Goal: Task Accomplishment & Management: Use online tool/utility

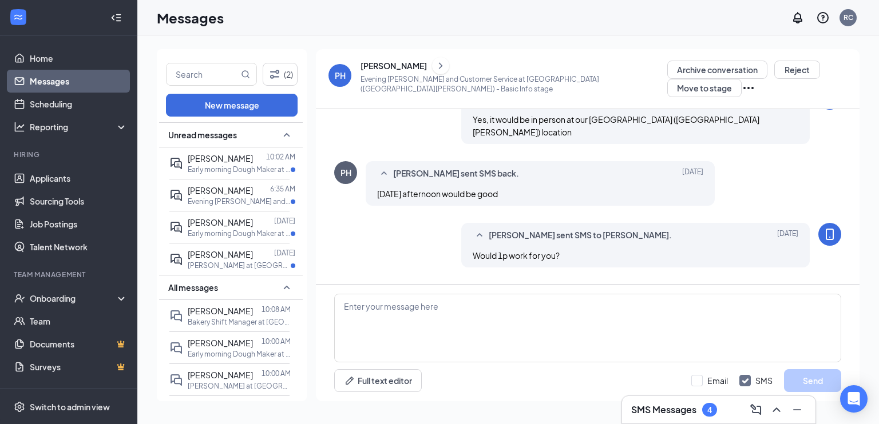
scroll to position [313, 0]
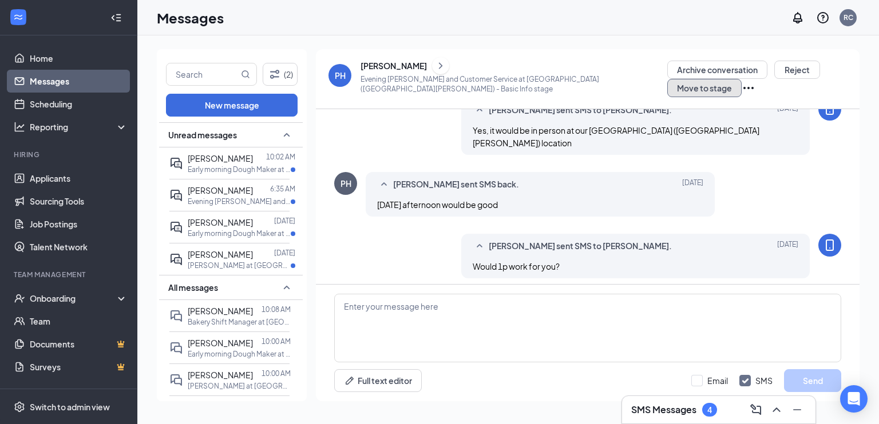
click at [741, 79] on button "Move to stage" at bounding box center [704, 88] width 74 height 18
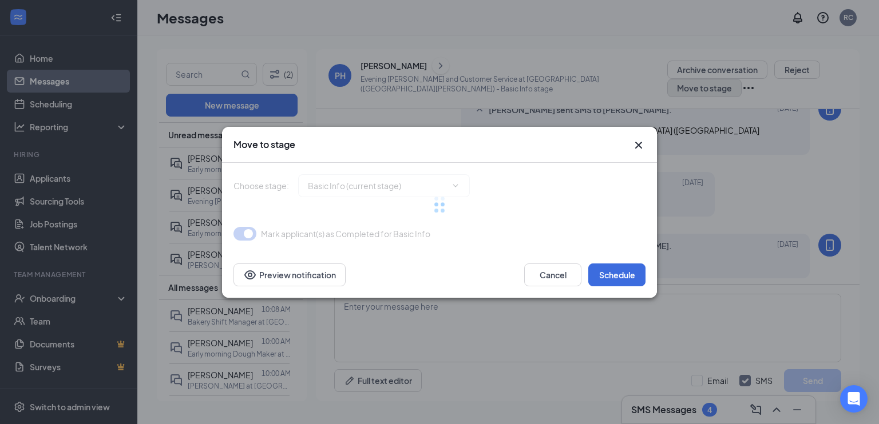
type input "Onsite Interview (next stage)"
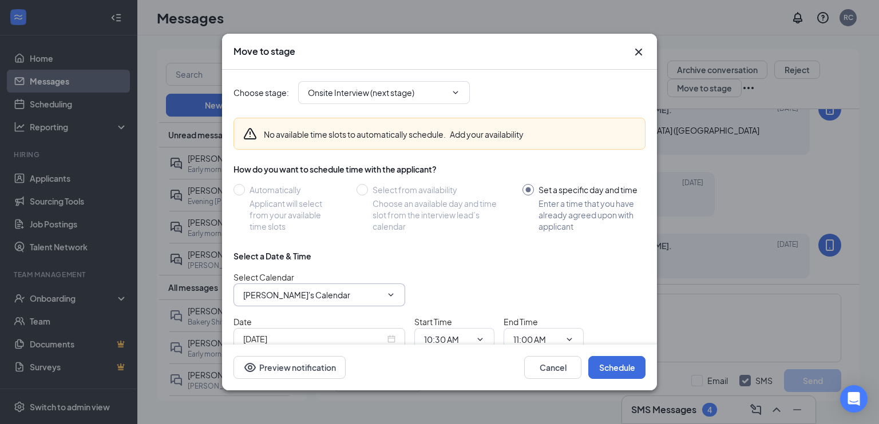
click at [309, 289] on input "[PERSON_NAME]'s Calendar" at bounding box center [312, 295] width 138 height 13
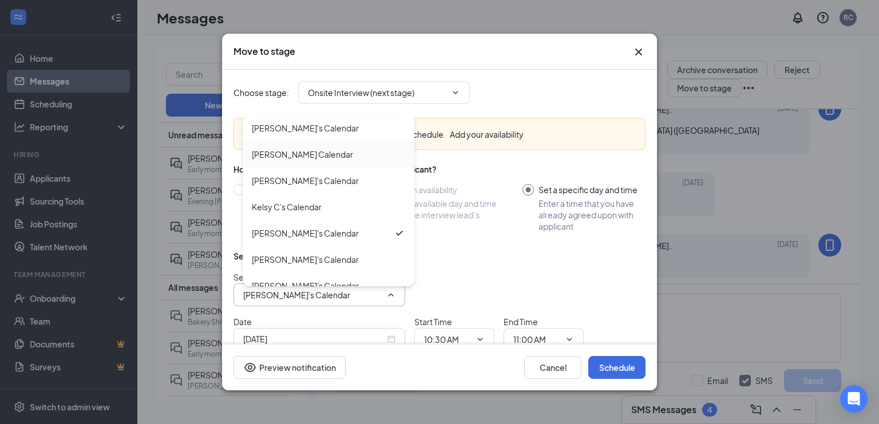
click at [316, 153] on div "[PERSON_NAME] Calendar" at bounding box center [302, 154] width 101 height 13
type input "[PERSON_NAME] Calendar"
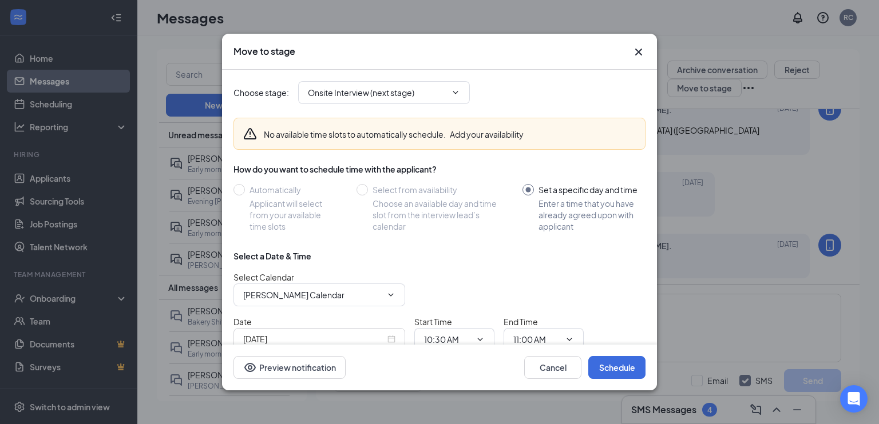
click at [327, 335] on input "[DATE]" at bounding box center [314, 339] width 142 height 13
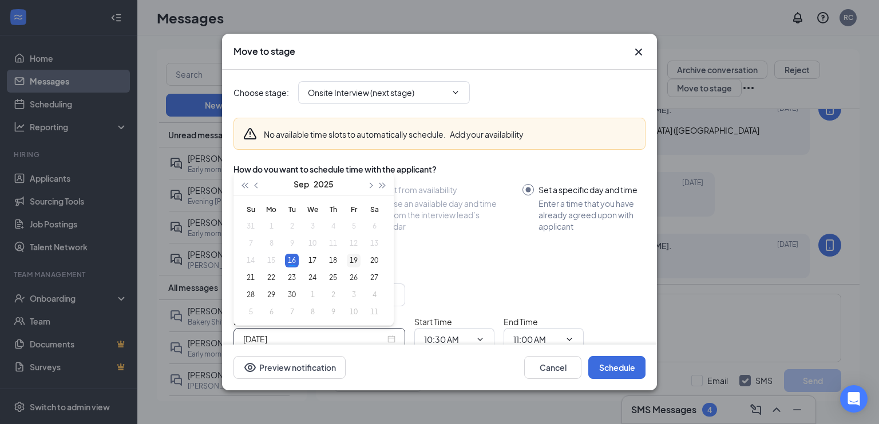
type input "[DATE]"
click at [353, 263] on div "19" at bounding box center [354, 261] width 14 height 14
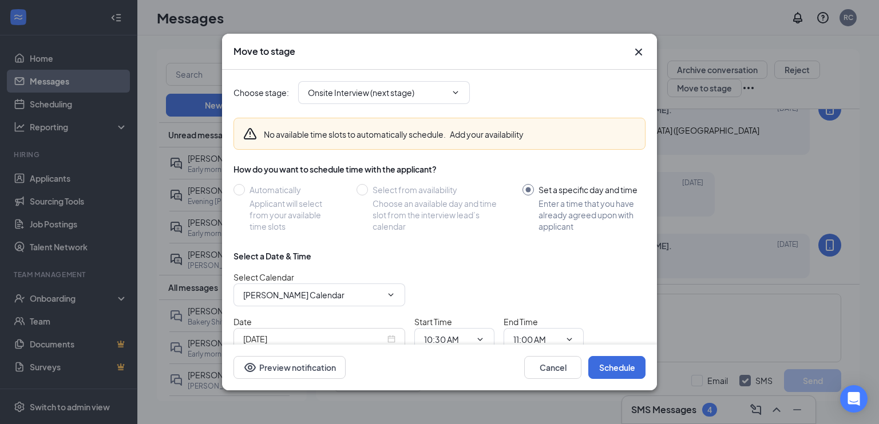
click at [451, 350] on div "Cancel Schedule Preview notification" at bounding box center [439, 368] width 435 height 46
click at [462, 337] on input "10:30 AM" at bounding box center [447, 340] width 47 height 13
click at [462, 270] on div "02:30 PM" at bounding box center [449, 274] width 34 height 13
type input "02:30 PM"
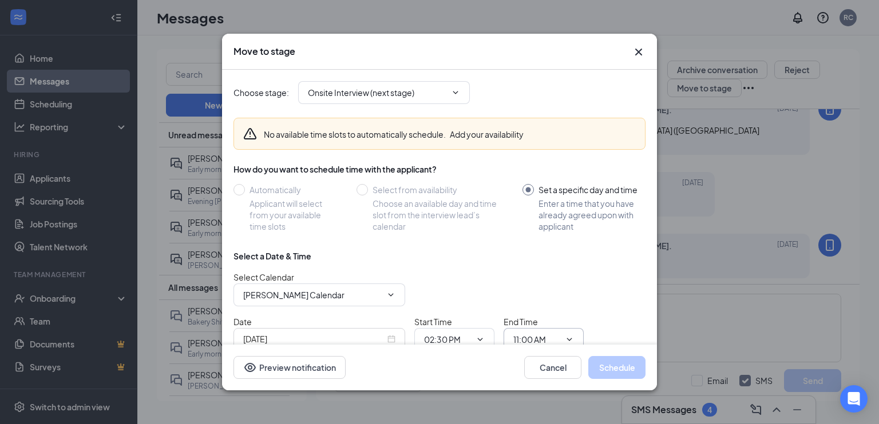
click at [531, 337] on input "11:00 AM" at bounding box center [536, 340] width 47 height 13
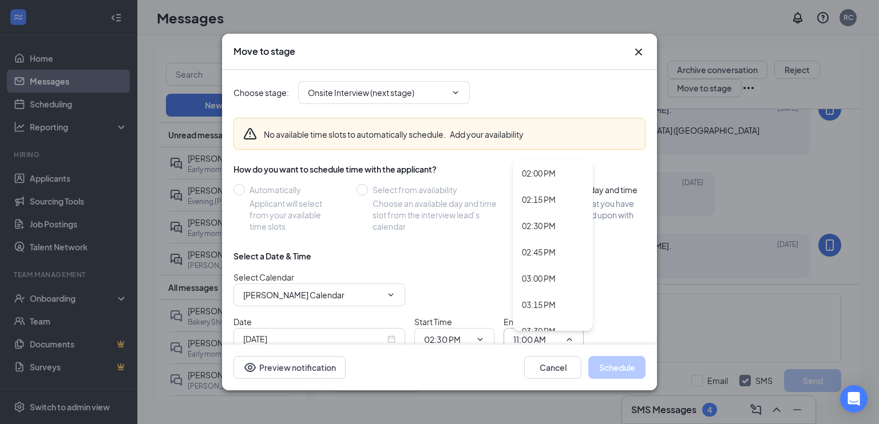
scroll to position [1482, 0]
click at [545, 270] on div "03:00 PM" at bounding box center [539, 270] width 34 height 13
type input "03:00 PM"
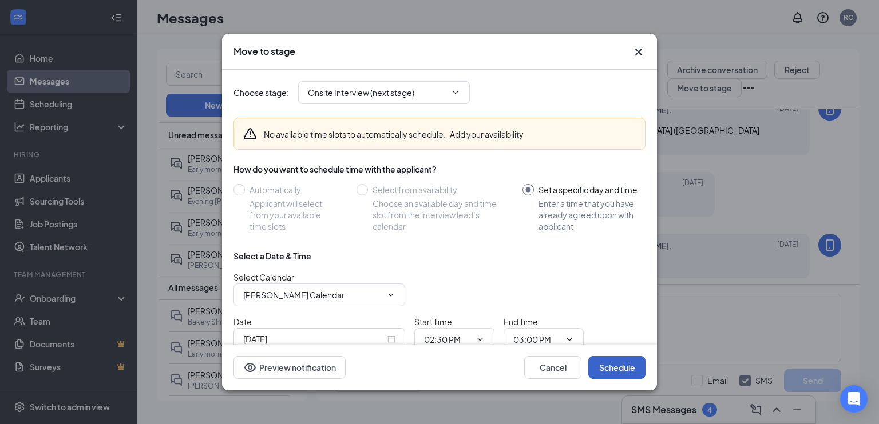
click at [609, 370] on button "Schedule" at bounding box center [616, 367] width 57 height 23
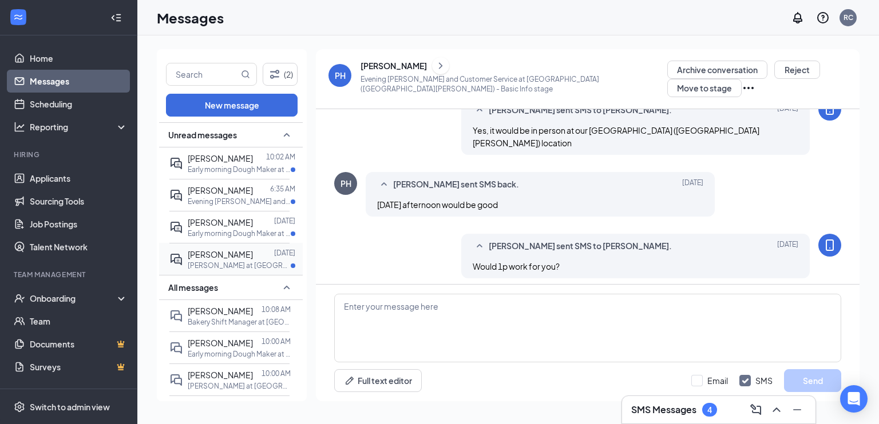
click at [232, 263] on p "[PERSON_NAME] at [GEOGRAPHIC_DATA]" at bounding box center [239, 266] width 103 height 10
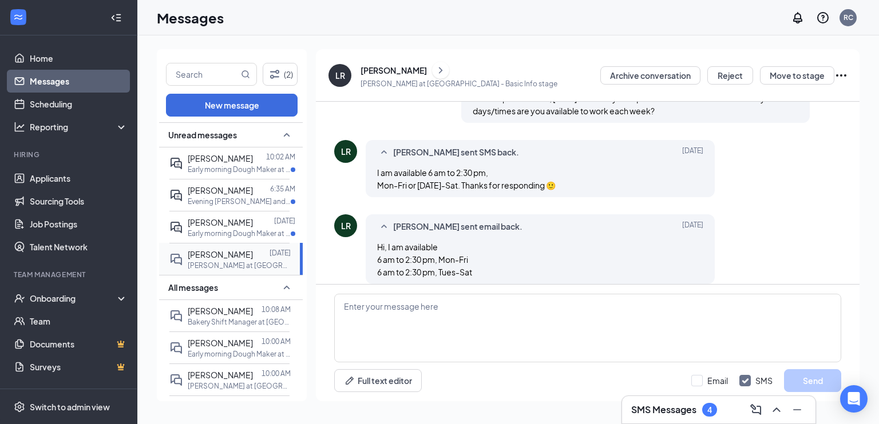
scroll to position [228, 0]
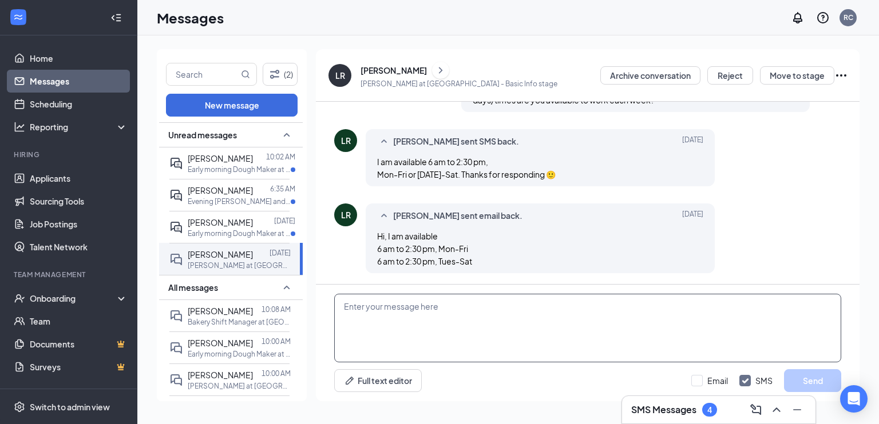
click at [435, 314] on textarea at bounding box center [587, 328] width 507 height 69
type textarea "Okay, great! When would you be available for an interview?"
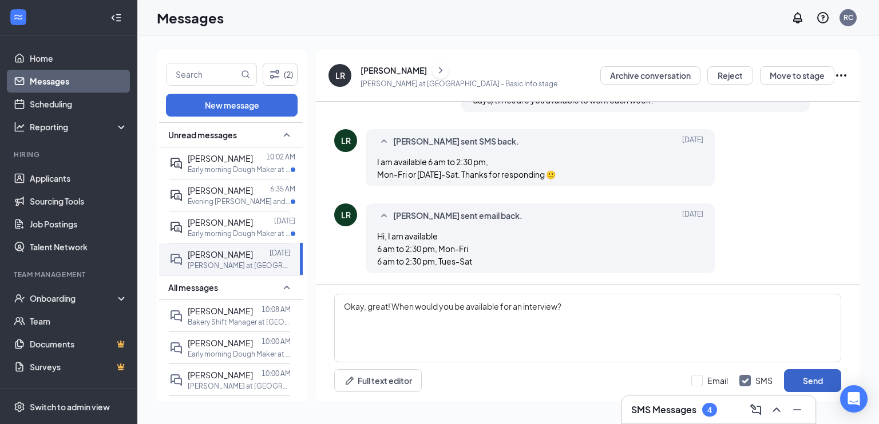
click at [796, 383] on button "Send" at bounding box center [812, 381] width 57 height 23
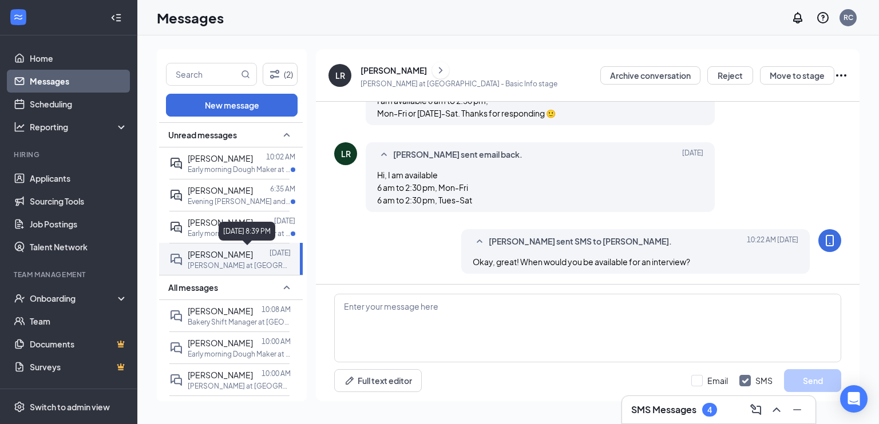
click at [227, 228] on div "[DATE] 8:39 PM" at bounding box center [247, 231] width 57 height 19
click at [204, 226] on span "[PERSON_NAME]" at bounding box center [220, 222] width 65 height 10
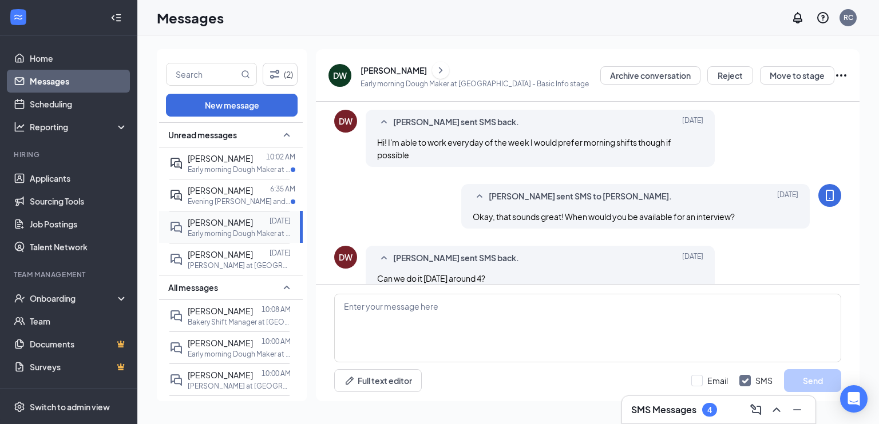
scroll to position [264, 0]
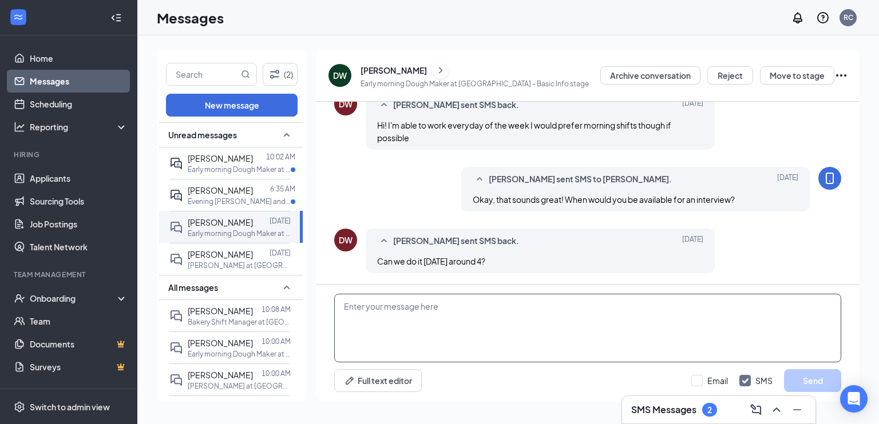
click at [402, 309] on textarea at bounding box center [587, 328] width 507 height 69
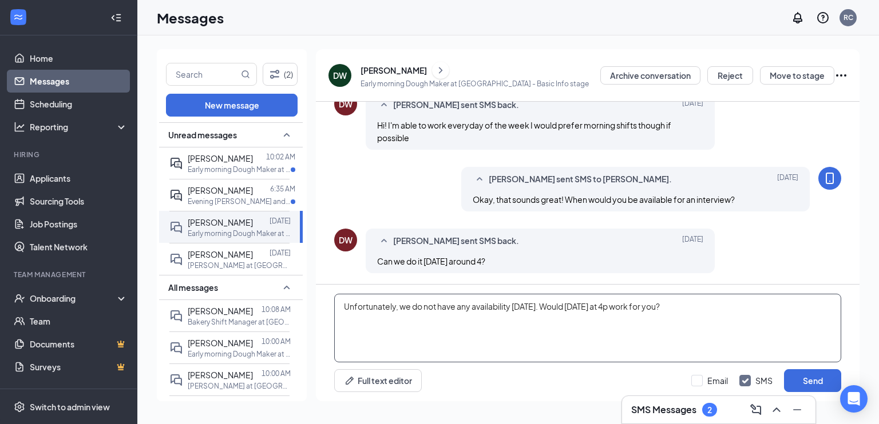
drag, startPoint x: 570, startPoint y: 309, endPoint x: 729, endPoint y: 311, distance: 159.6
click at [729, 311] on textarea "Unfortunately, we do not have any availability [DATE]. Would [DATE] at 4p work …" at bounding box center [587, 328] width 507 height 69
click at [788, 308] on textarea "Unfortunately, we do not have any availability [DATE]. Is there another day you…" at bounding box center [587, 328] width 507 height 69
type textarea "Unfortunately, we do not have any availability [DATE]. Is there another day you…"
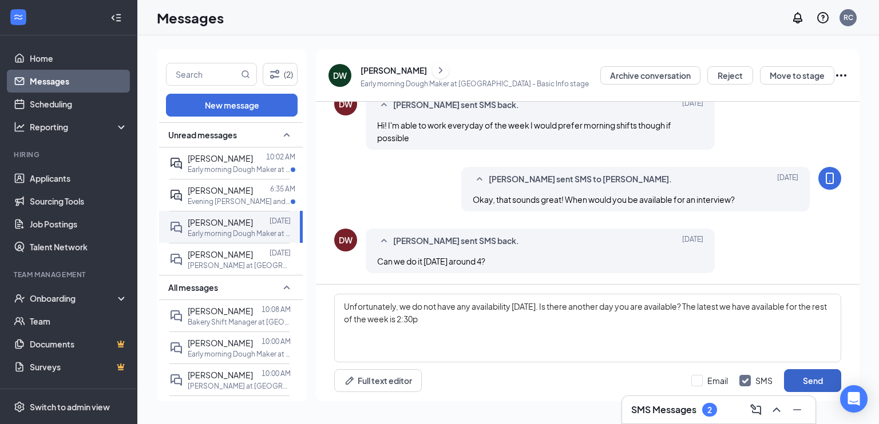
click at [799, 379] on button "Send" at bounding box center [812, 381] width 57 height 23
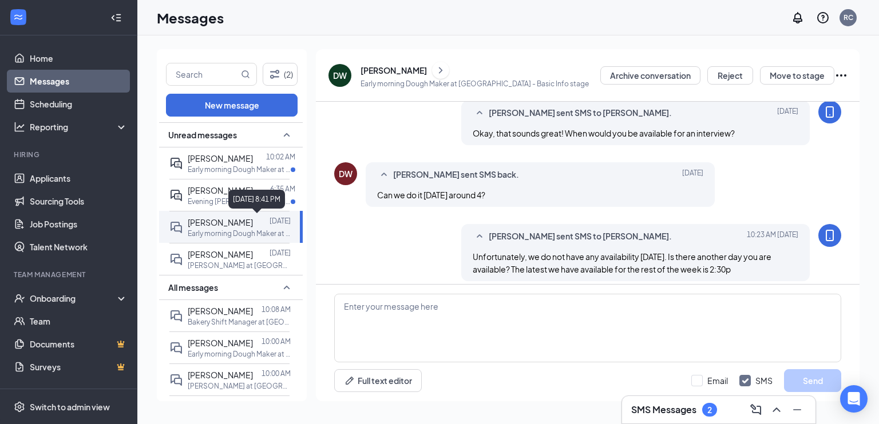
scroll to position [339, 0]
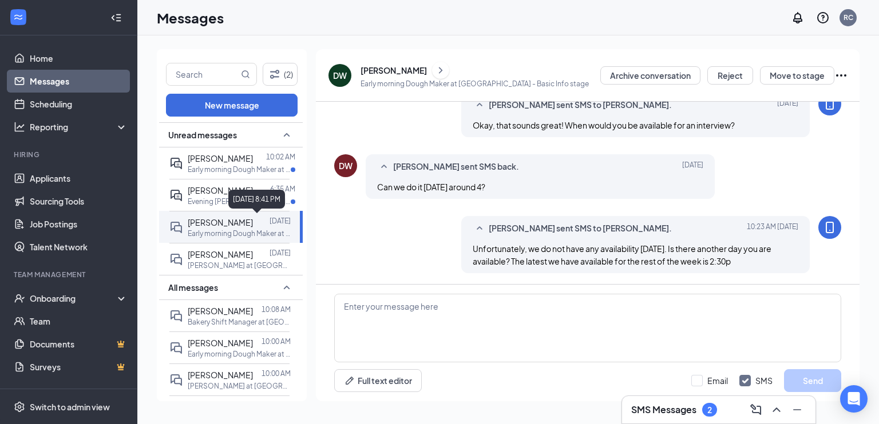
click at [236, 199] on div "[DATE] 8:41 PM" at bounding box center [256, 199] width 57 height 19
click at [207, 194] on span "[PERSON_NAME]" at bounding box center [220, 190] width 65 height 10
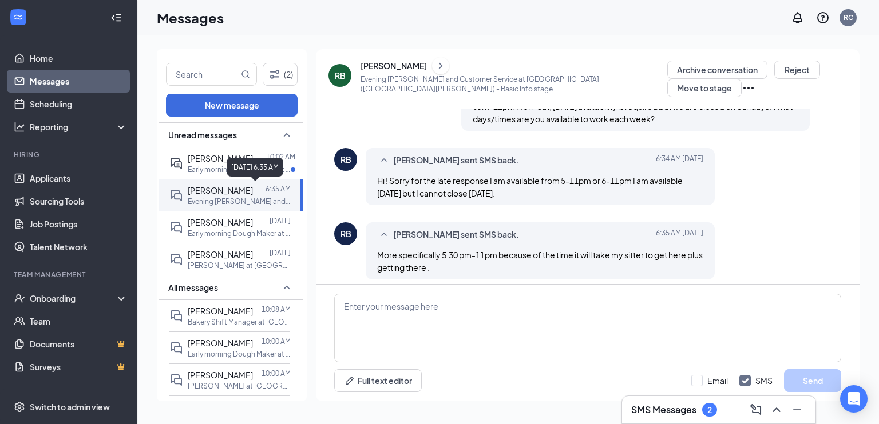
scroll to position [260, 0]
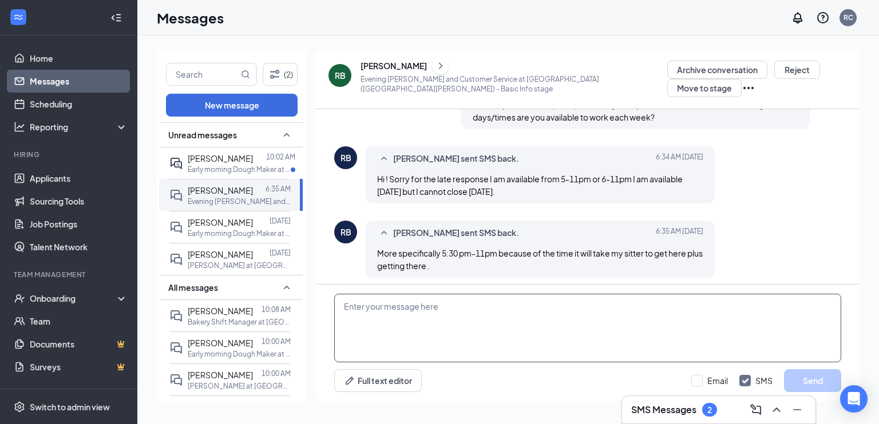
click at [466, 314] on textarea at bounding box center [587, 328] width 507 height 69
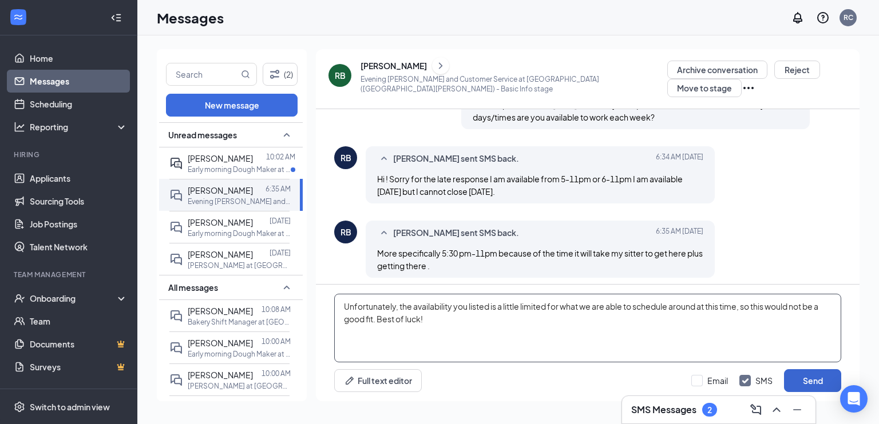
type textarea "Unfortunately, the availability you listed is a little limited for what we are …"
click at [796, 374] on button "Send" at bounding box center [812, 381] width 57 height 23
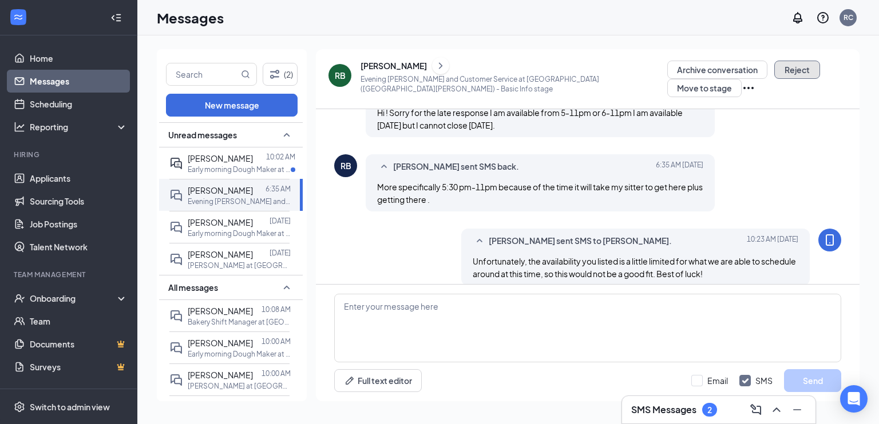
scroll to position [334, 0]
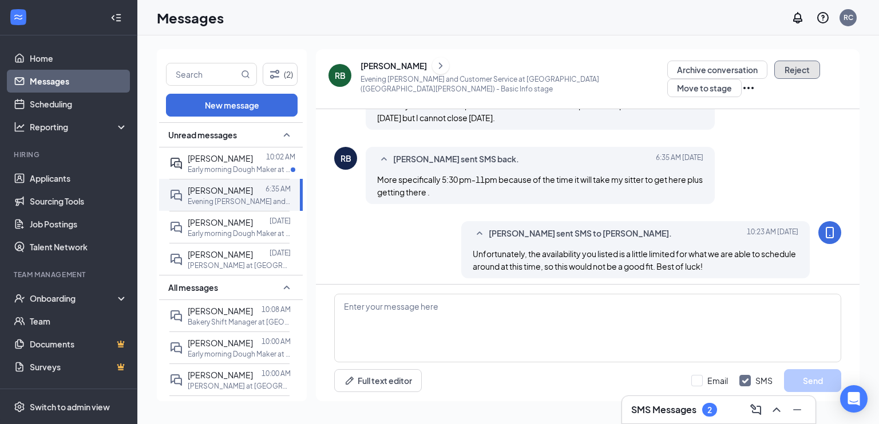
click at [774, 73] on button "Reject" at bounding box center [797, 70] width 46 height 18
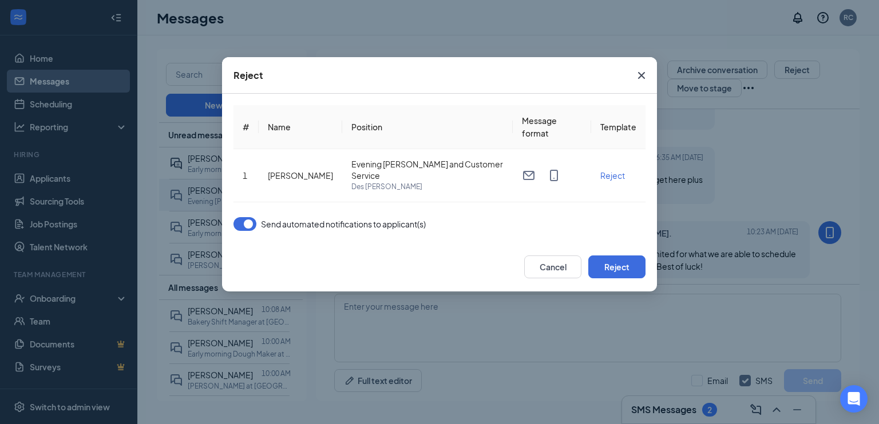
click at [232, 229] on div "# Name Position Message format Template 1 Rashylah [PERSON_NAME] Evening [PERSO…" at bounding box center [439, 168] width 435 height 149
click at [241, 226] on button "button" at bounding box center [244, 224] width 23 height 14
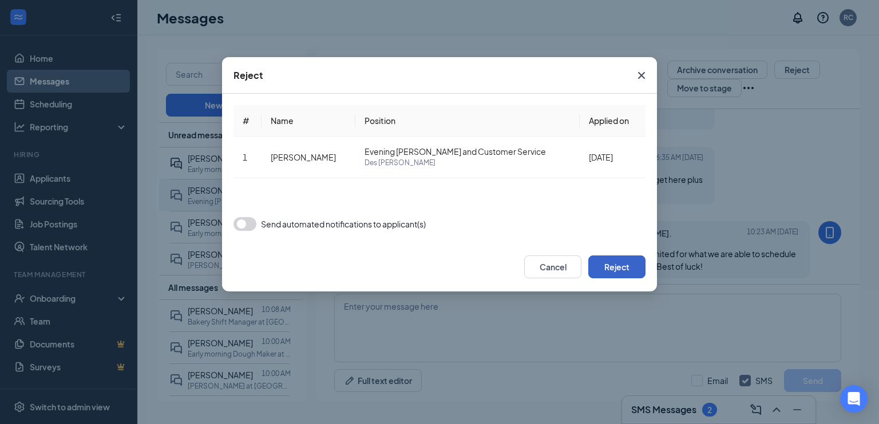
click at [604, 260] on button "Reject" at bounding box center [616, 267] width 57 height 23
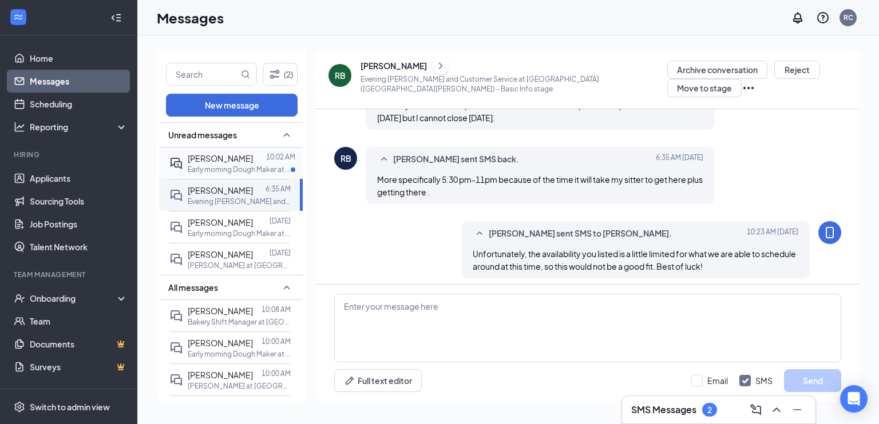
click at [210, 163] on div "[PERSON_NAME]" at bounding box center [220, 158] width 65 height 13
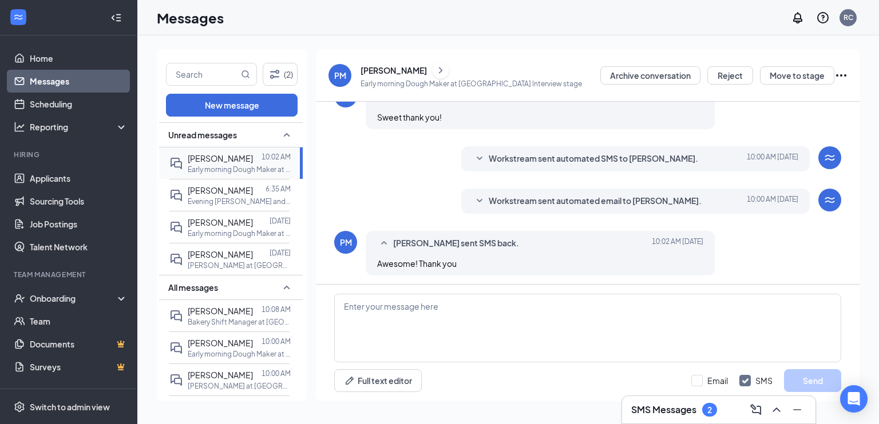
scroll to position [303, 0]
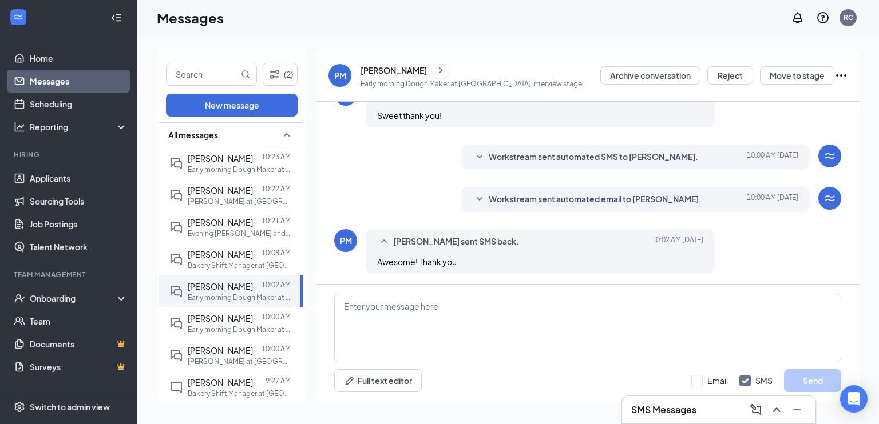
scroll to position [303, 0]
click at [233, 201] on p "[PERSON_NAME] at [GEOGRAPHIC_DATA]" at bounding box center [239, 202] width 103 height 10
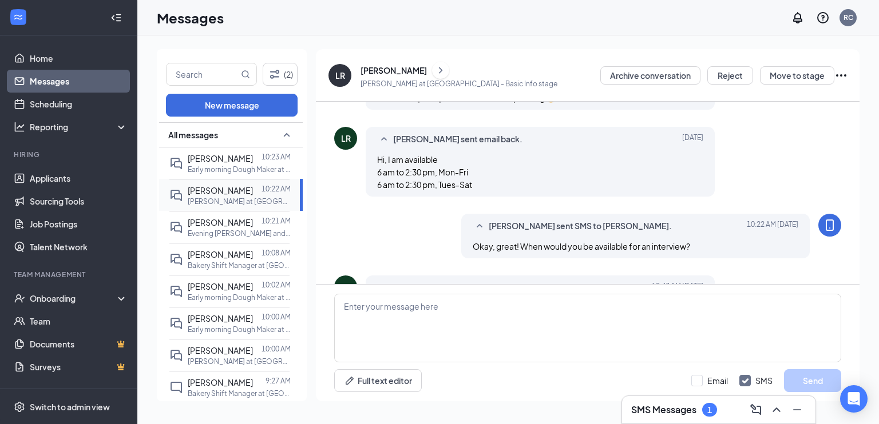
scroll to position [351, 0]
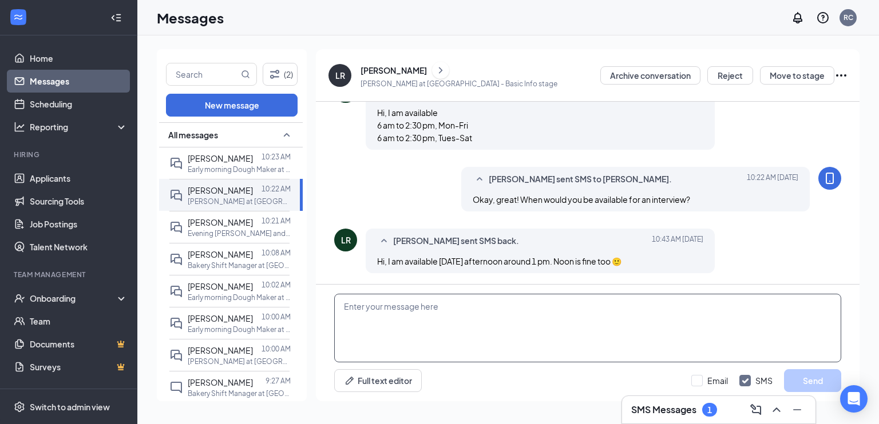
click at [455, 336] on textarea at bounding box center [587, 328] width 507 height 69
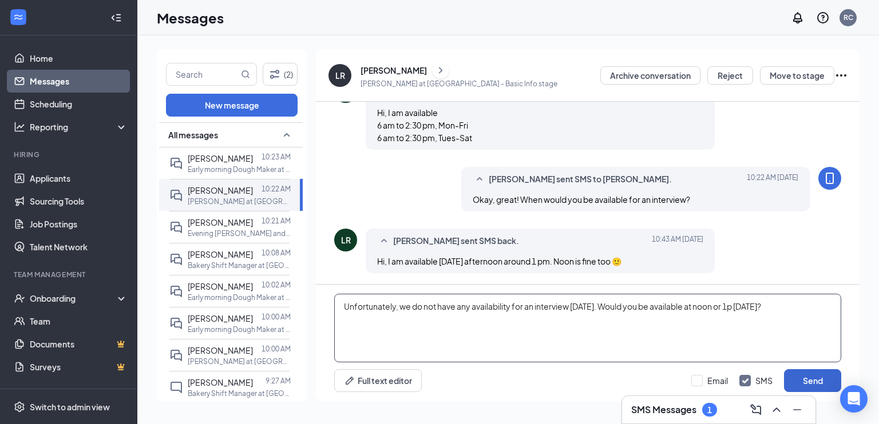
type textarea "Unfortunately, we do not have any availability for an interview tomorrow. Would…"
click at [804, 383] on button "Send" at bounding box center [812, 381] width 57 height 23
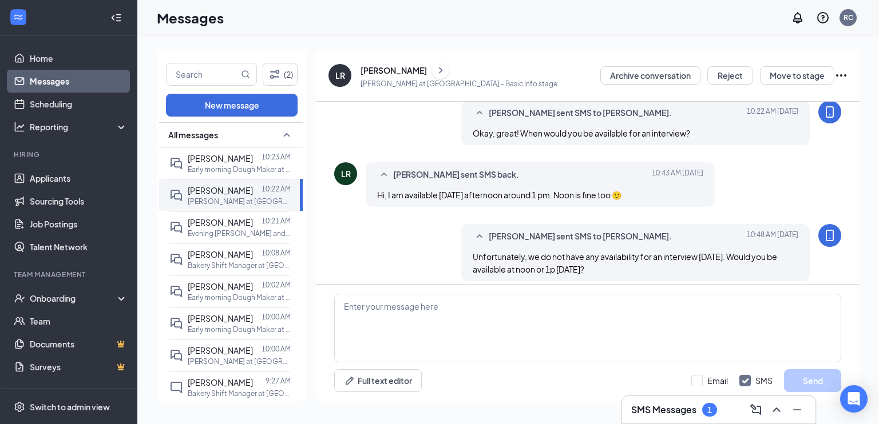
scroll to position [426, 0]
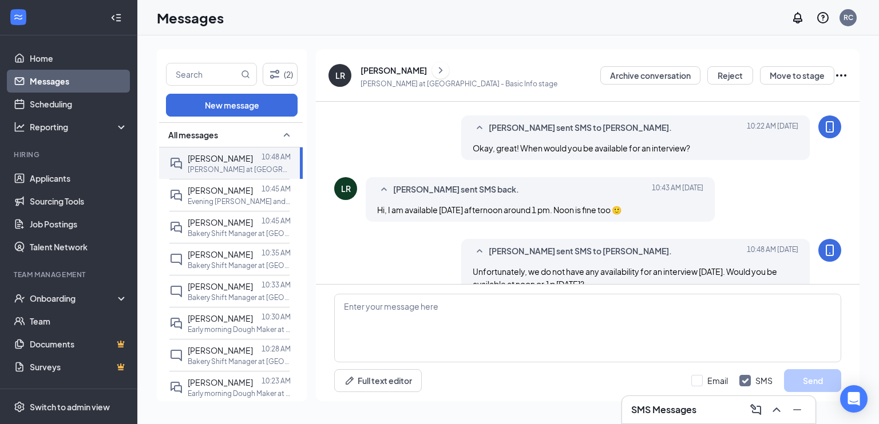
scroll to position [426, 0]
